Goal: Information Seeking & Learning: Learn about a topic

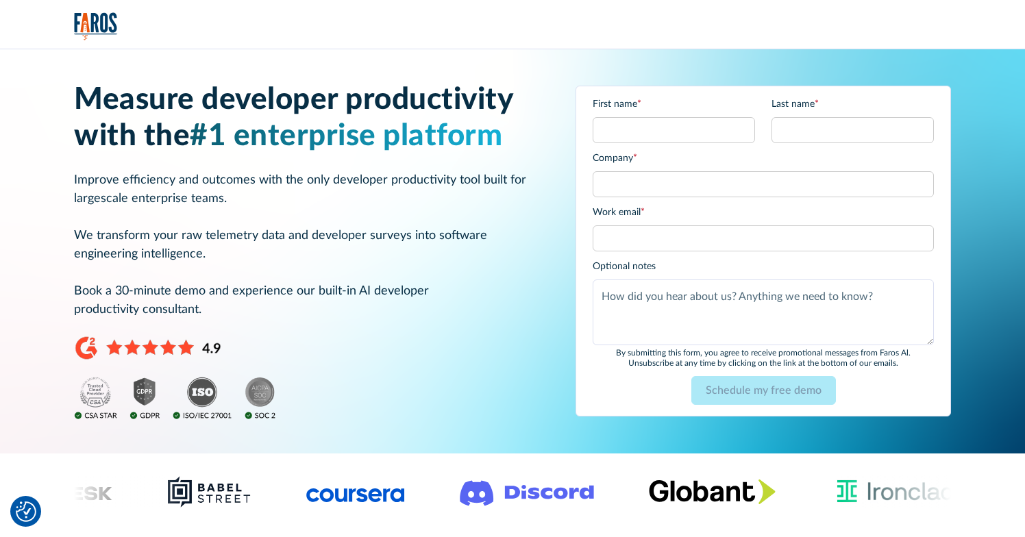
click at [102, 31] on img "home" at bounding box center [96, 26] width 44 height 28
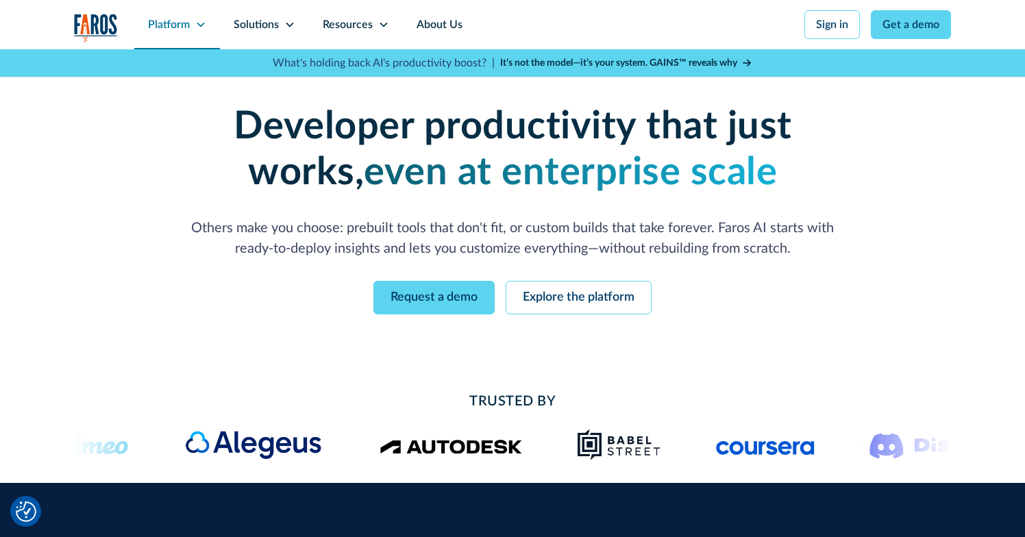
click at [156, 39] on div "Platform" at bounding box center [177, 24] width 86 height 49
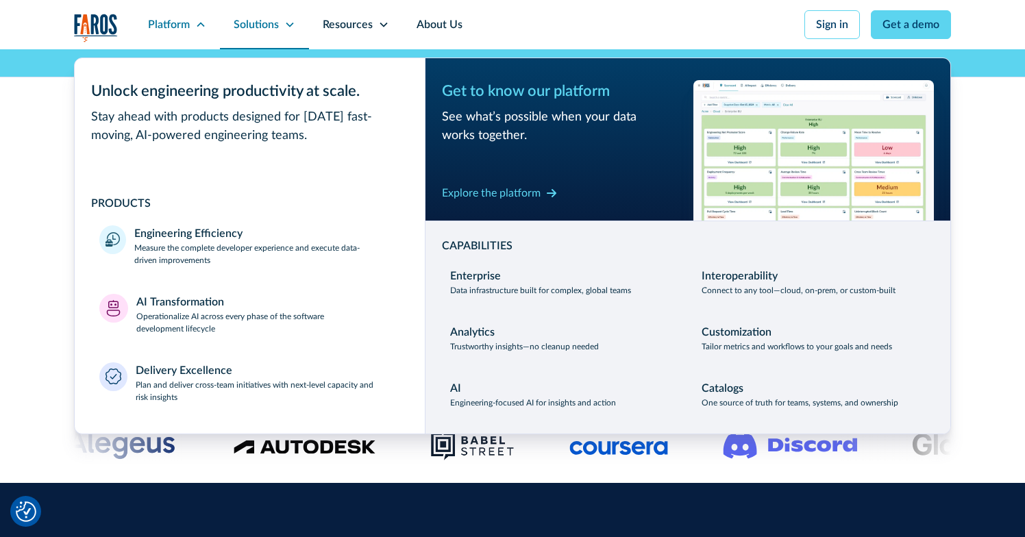
click at [255, 31] on div "Solutions" at bounding box center [256, 24] width 45 height 16
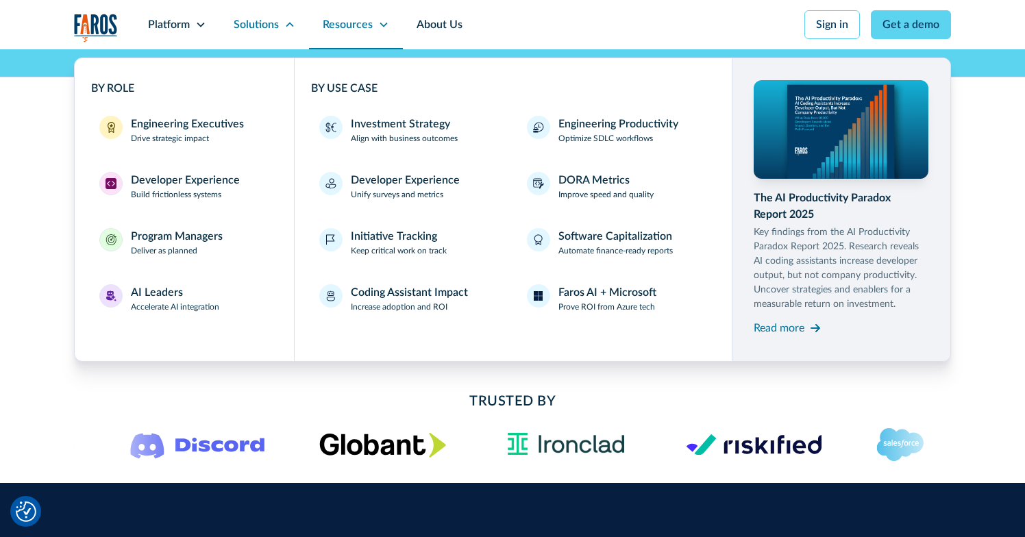
click at [331, 29] on div "Resources" at bounding box center [348, 24] width 50 height 16
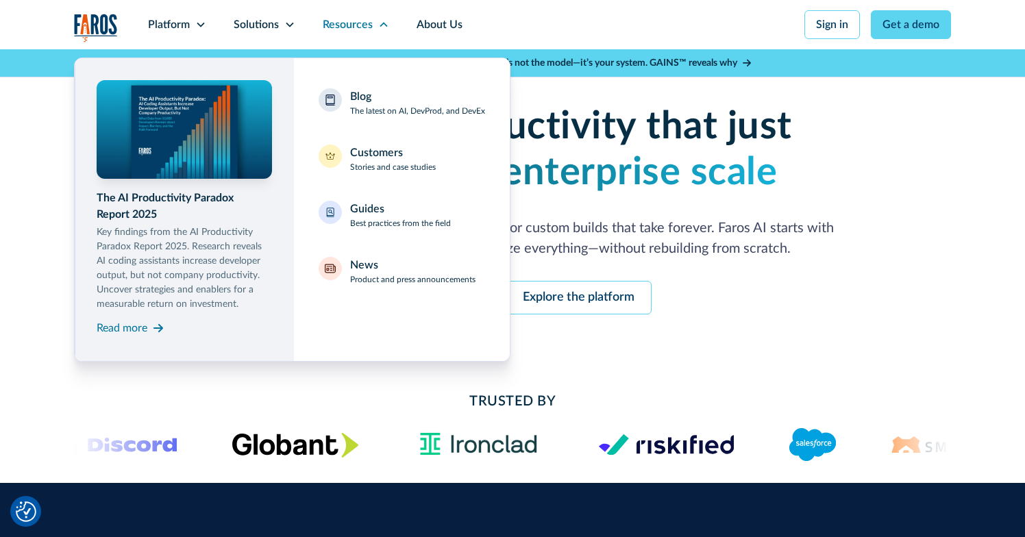
click at [653, 225] on nav "The AI Productivity Paradox Report 2025 Key findings from the AI Productivity P…" at bounding box center [512, 205] width 877 height 312
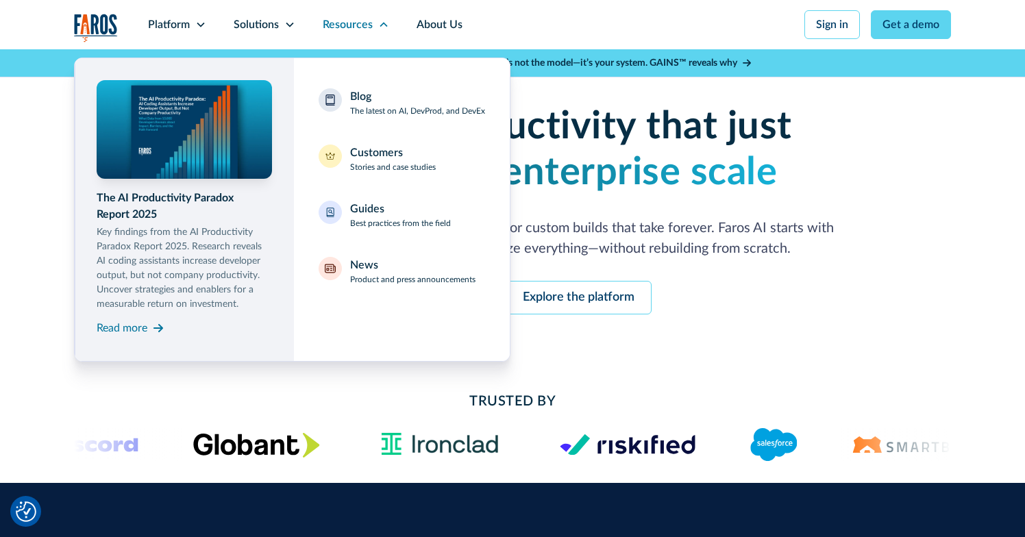
click at [749, 153] on nav "The AI Productivity Paradox Report 2025 Key findings from the AI Productivity P…" at bounding box center [512, 205] width 877 height 312
